Goal: Navigation & Orientation: Find specific page/section

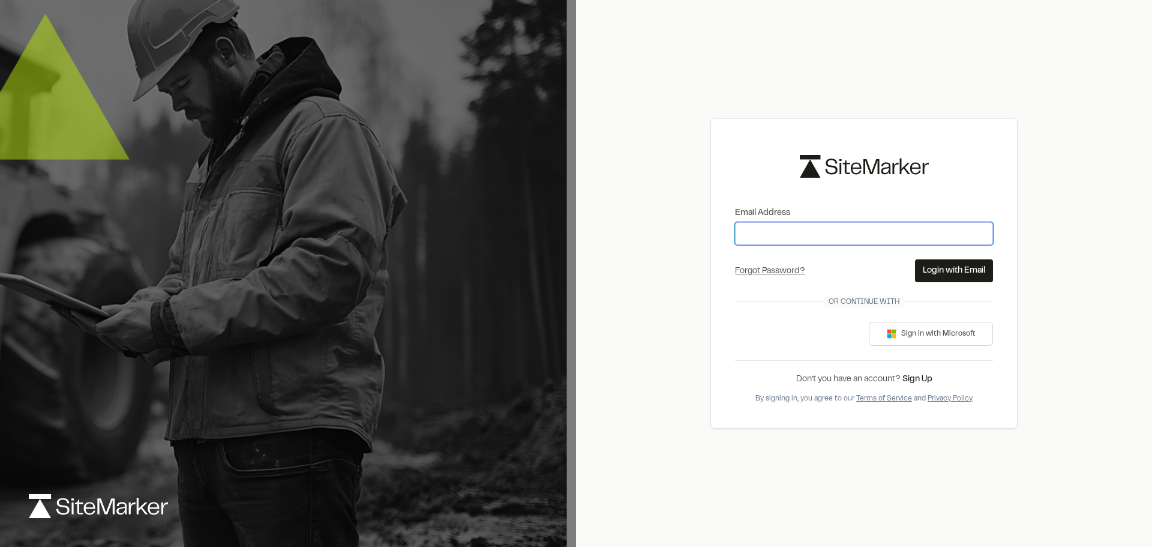
click at [816, 235] on input "Email Address" at bounding box center [864, 233] width 258 height 23
type input "**********"
click at [938, 270] on button "Login with Email" at bounding box center [954, 270] width 78 height 23
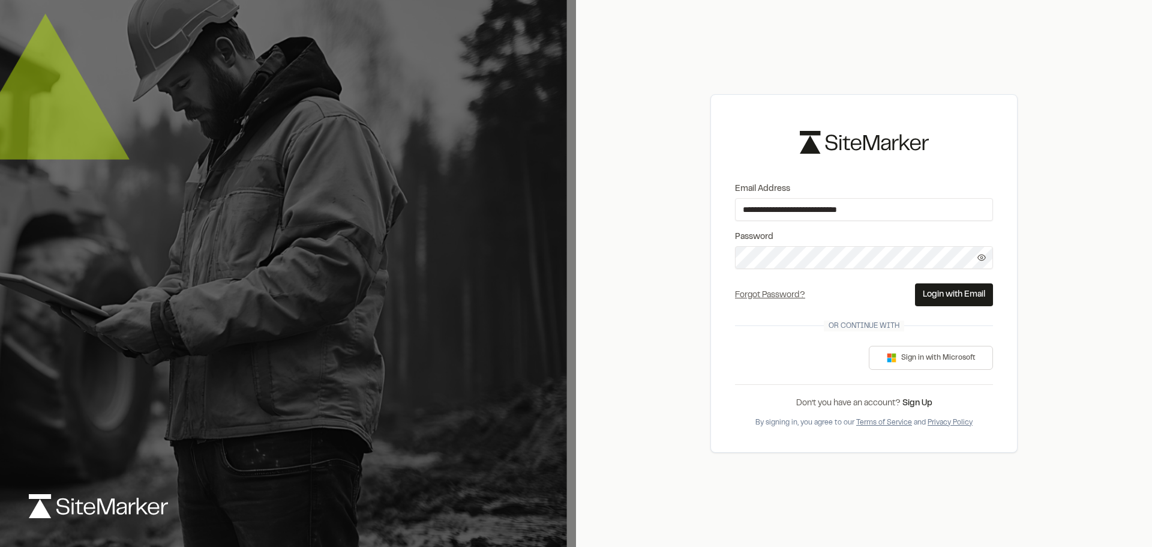
click at [969, 297] on button "Login with Email" at bounding box center [954, 294] width 78 height 23
